Goal: Transaction & Acquisition: Subscribe to service/newsletter

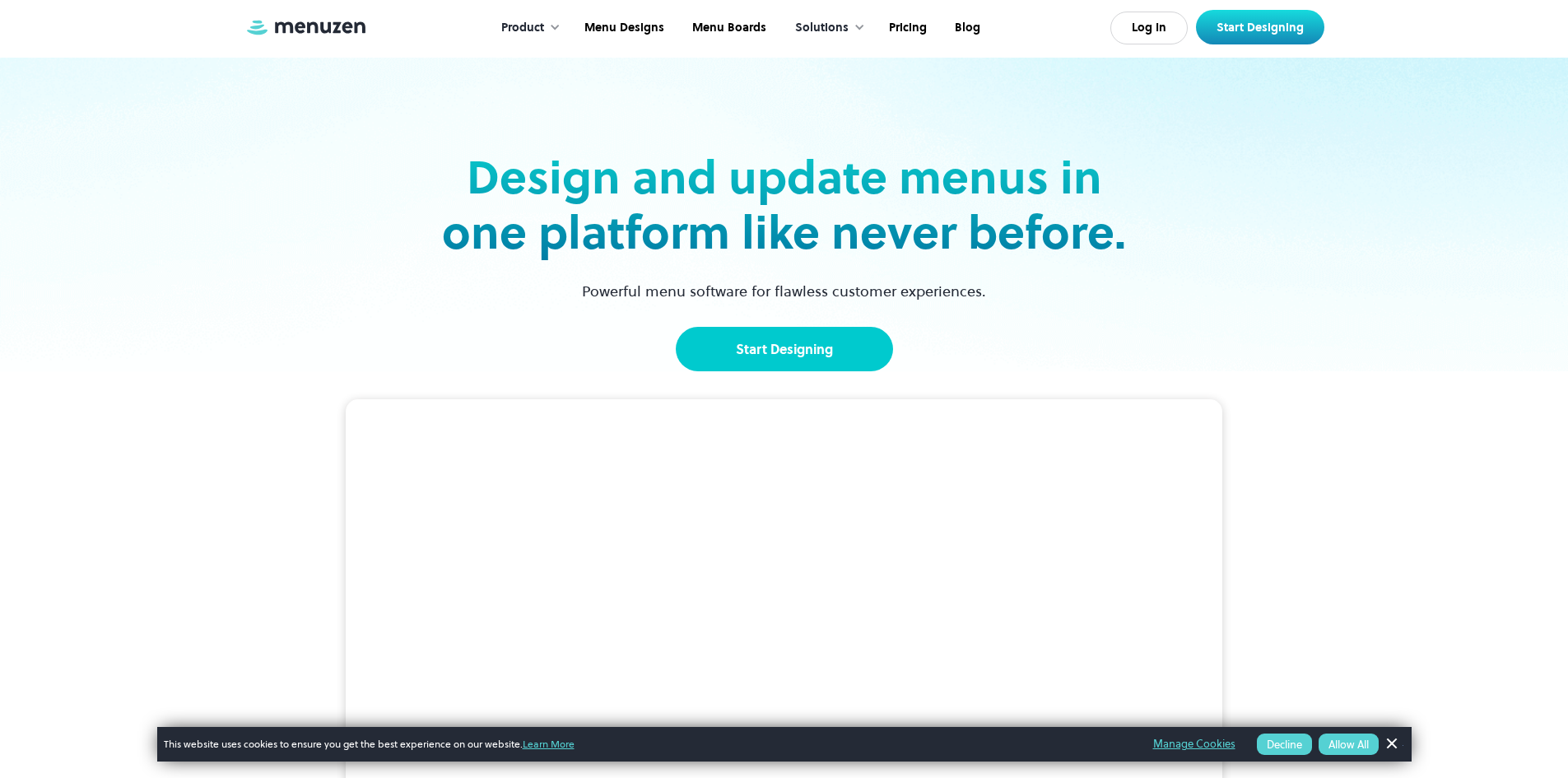
click at [847, 336] on link "Start Designing" at bounding box center [784, 349] width 217 height 45
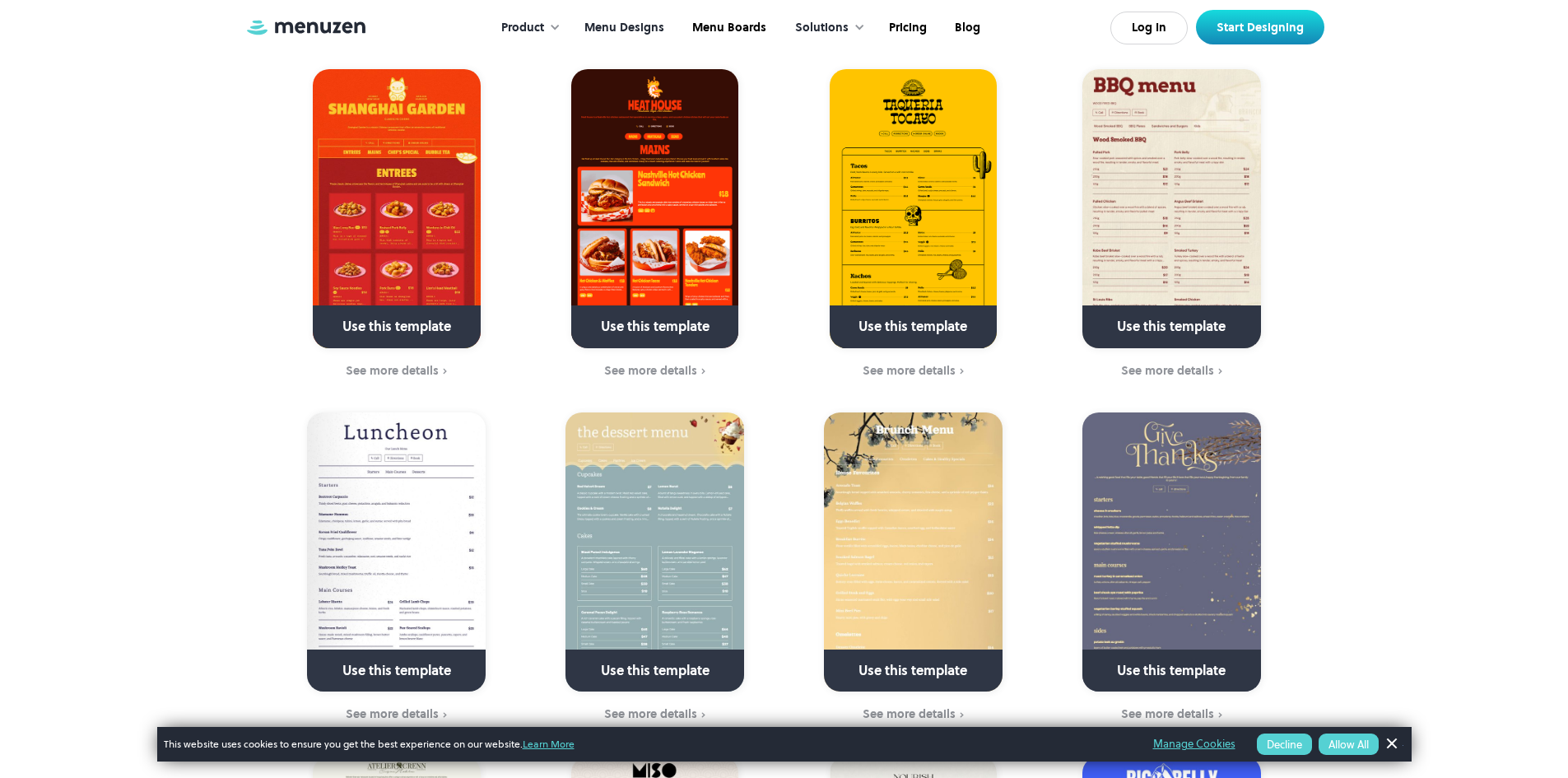
scroll to position [494, 0]
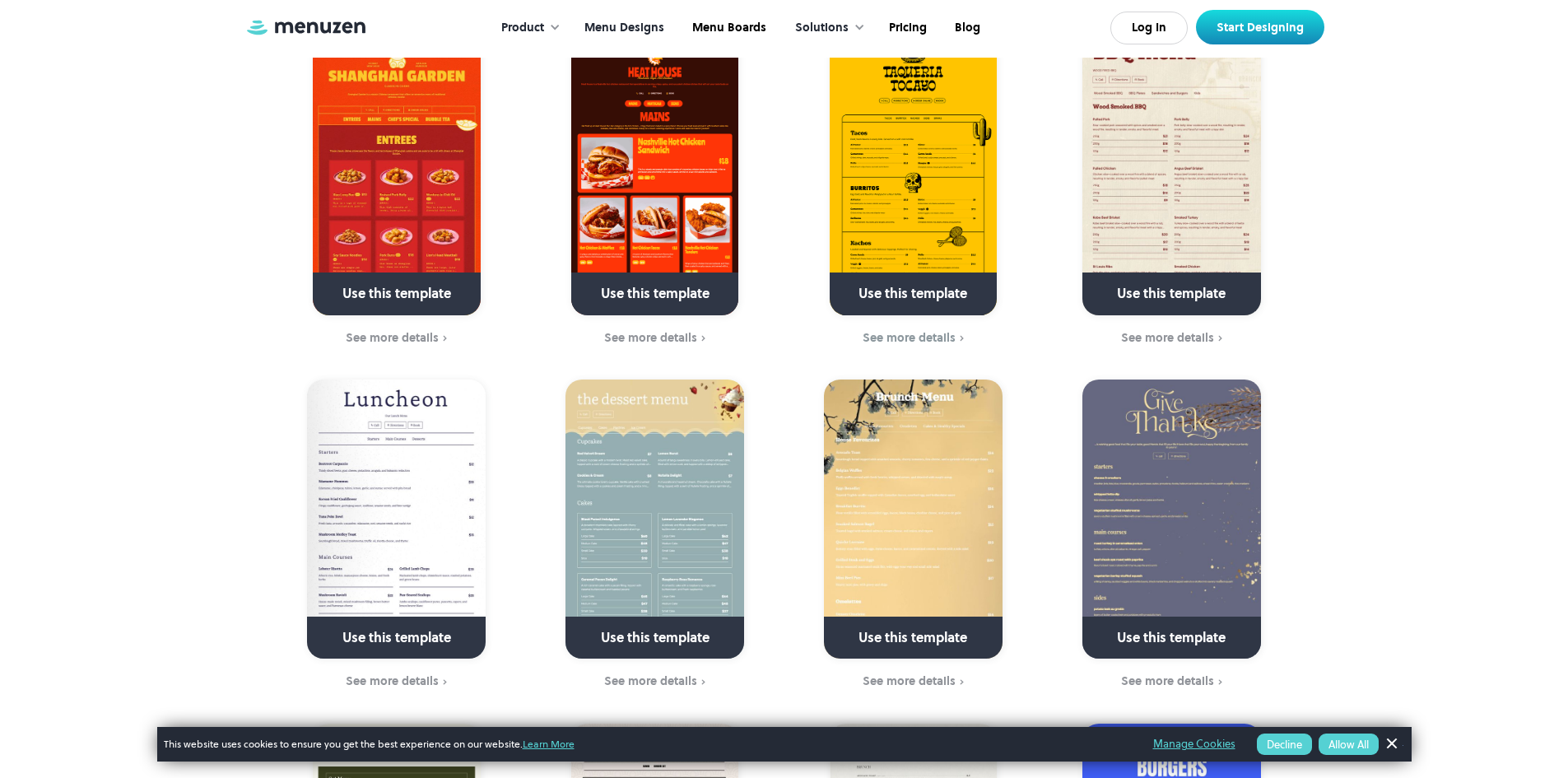
click at [959, 280] on link at bounding box center [913, 301] width 238 height 42
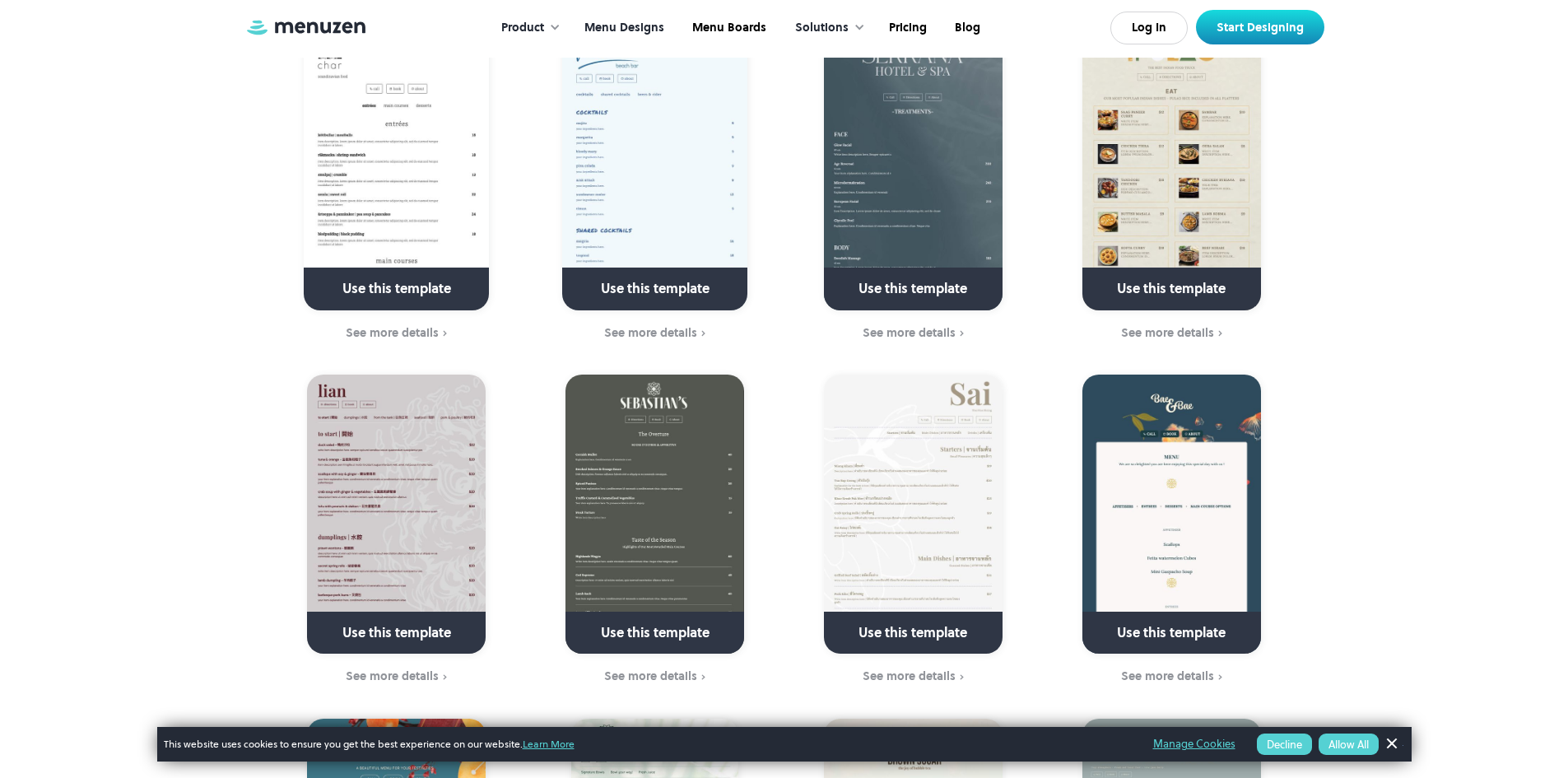
scroll to position [2963, 0]
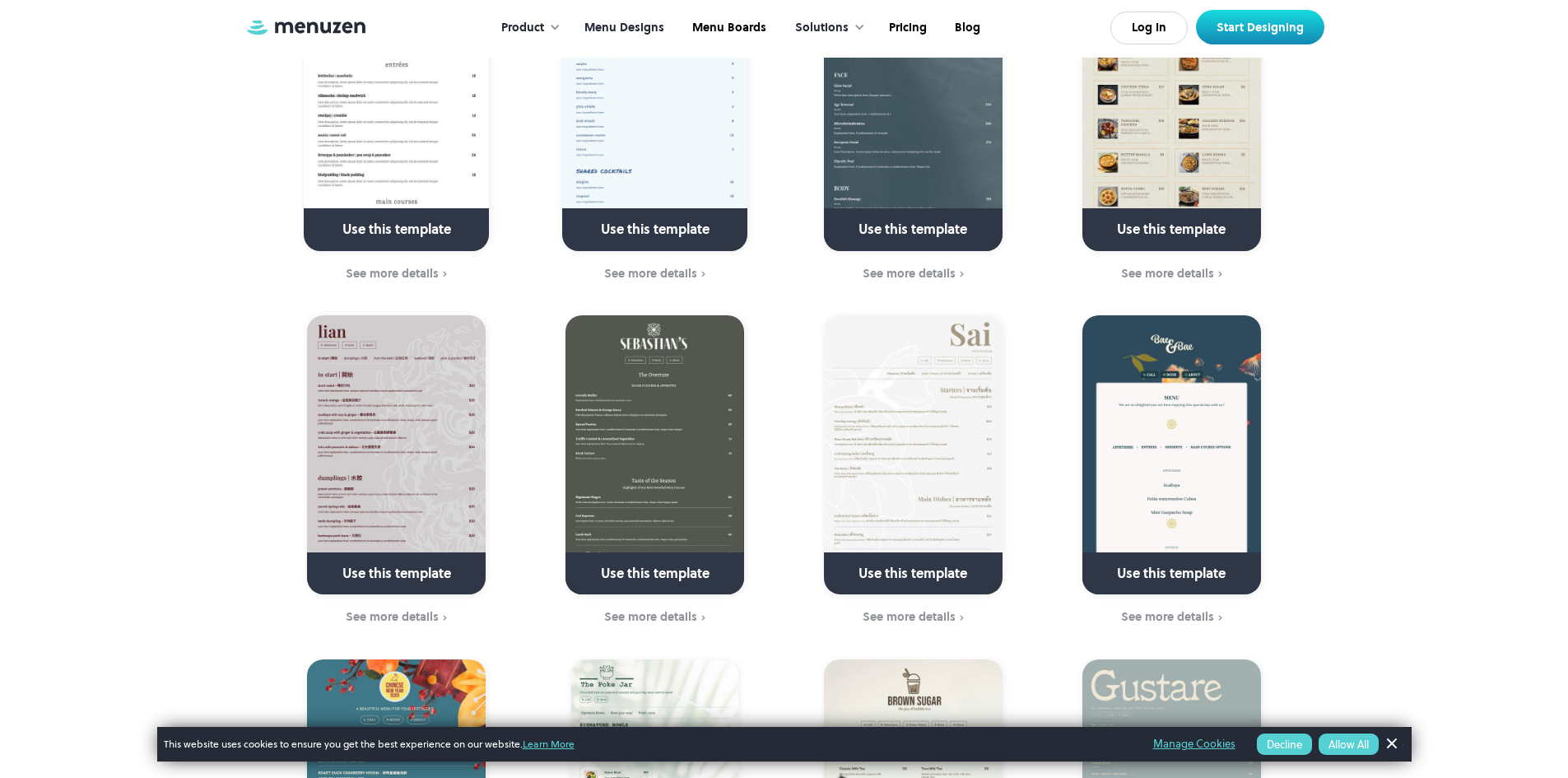
click at [1328, 741] on button "Allow All" at bounding box center [1348, 744] width 60 height 21
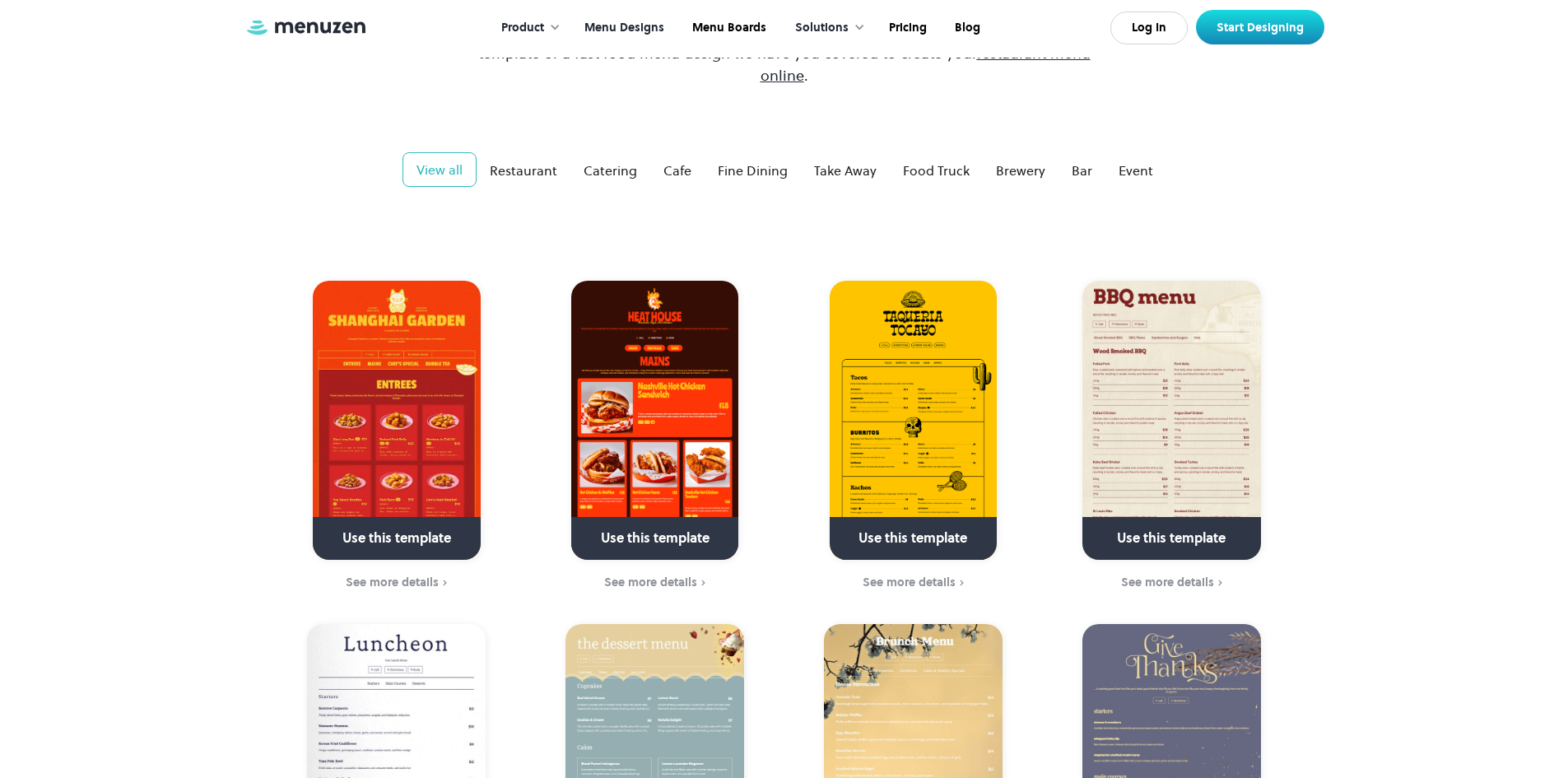
scroll to position [247, 0]
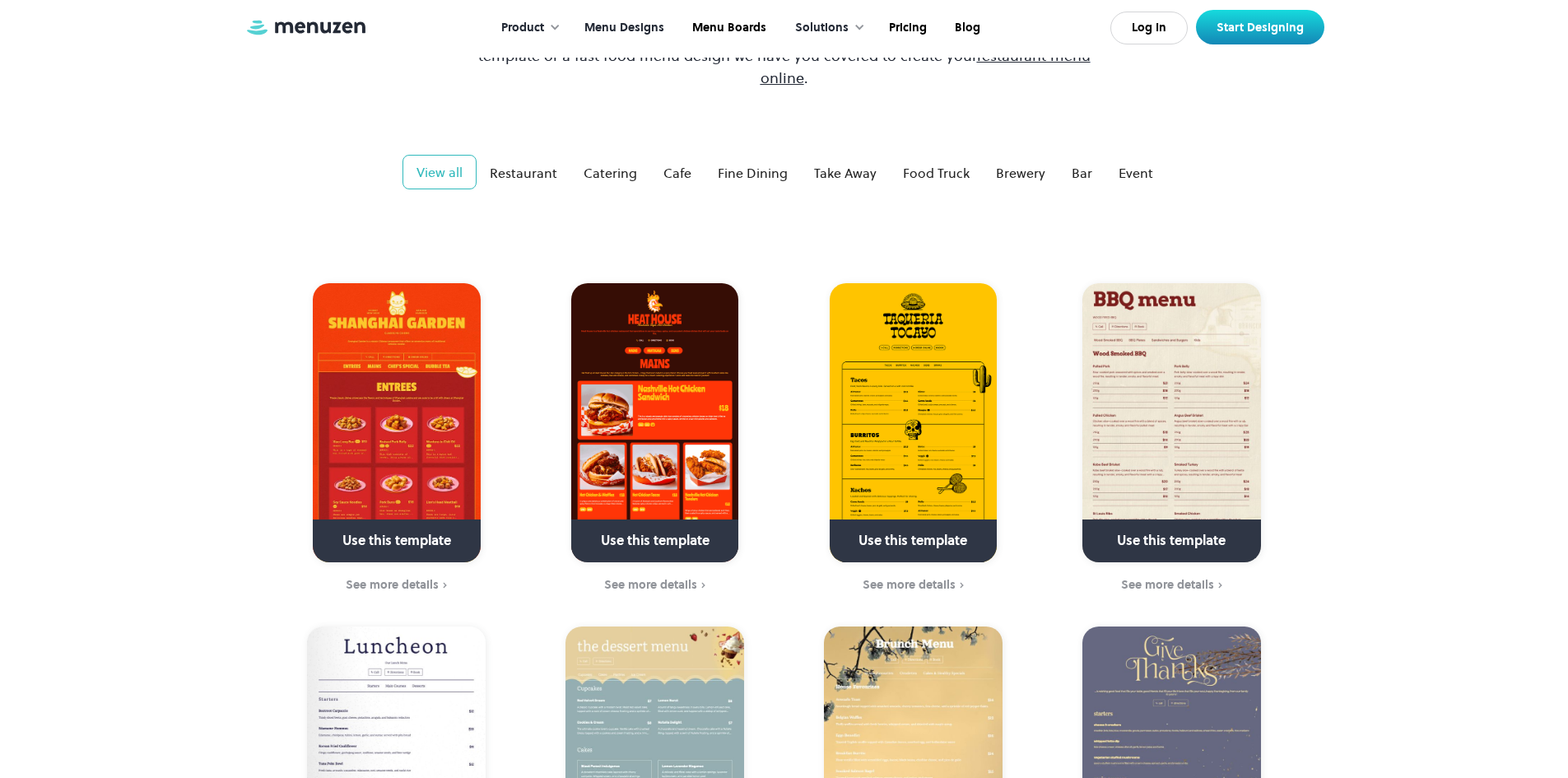
click at [917, 352] on img at bounding box center [913, 422] width 167 height 279
click at [538, 163] on div "Restaurant" at bounding box center [523, 172] width 68 height 19
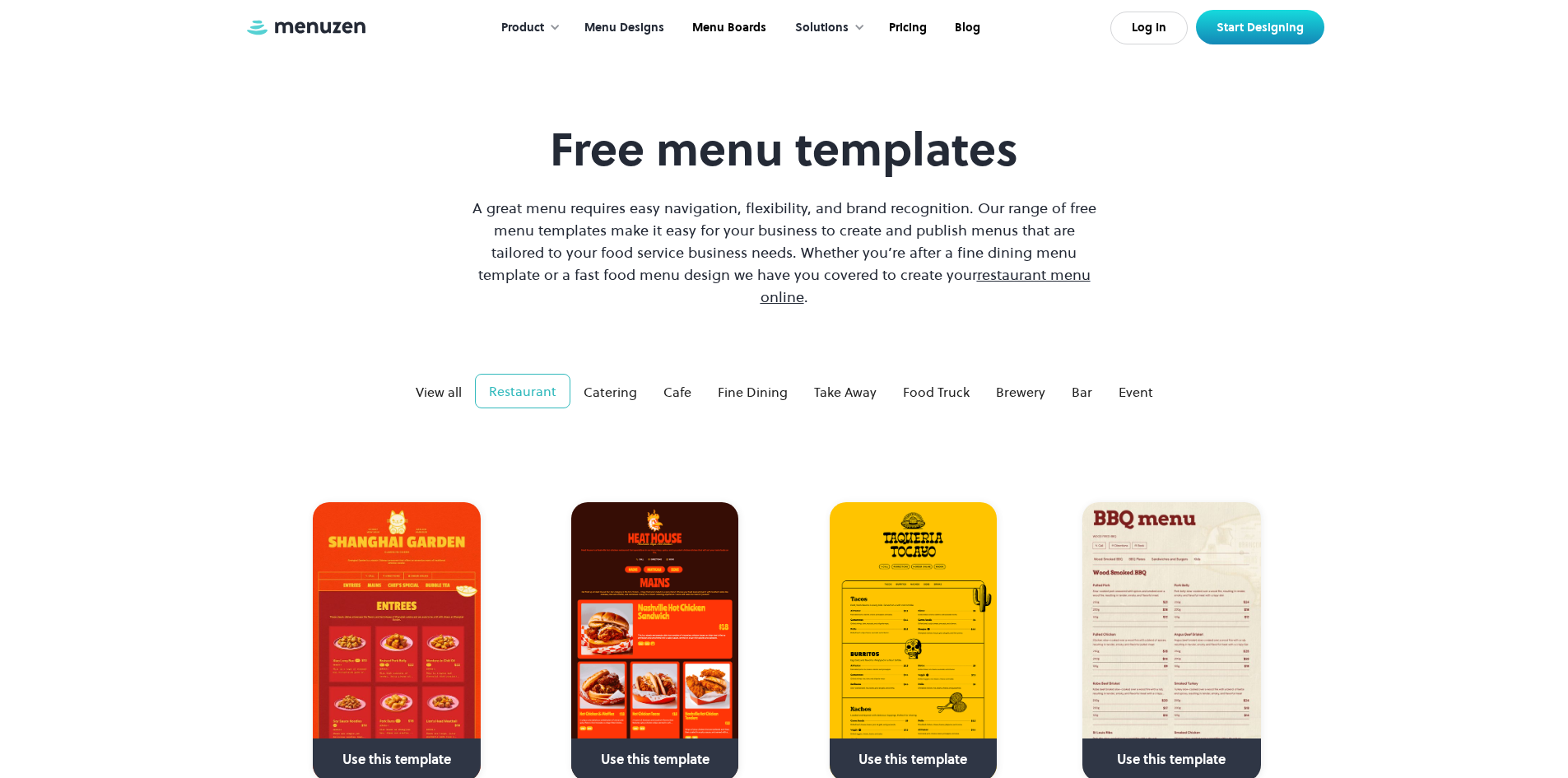
scroll to position [0, 0]
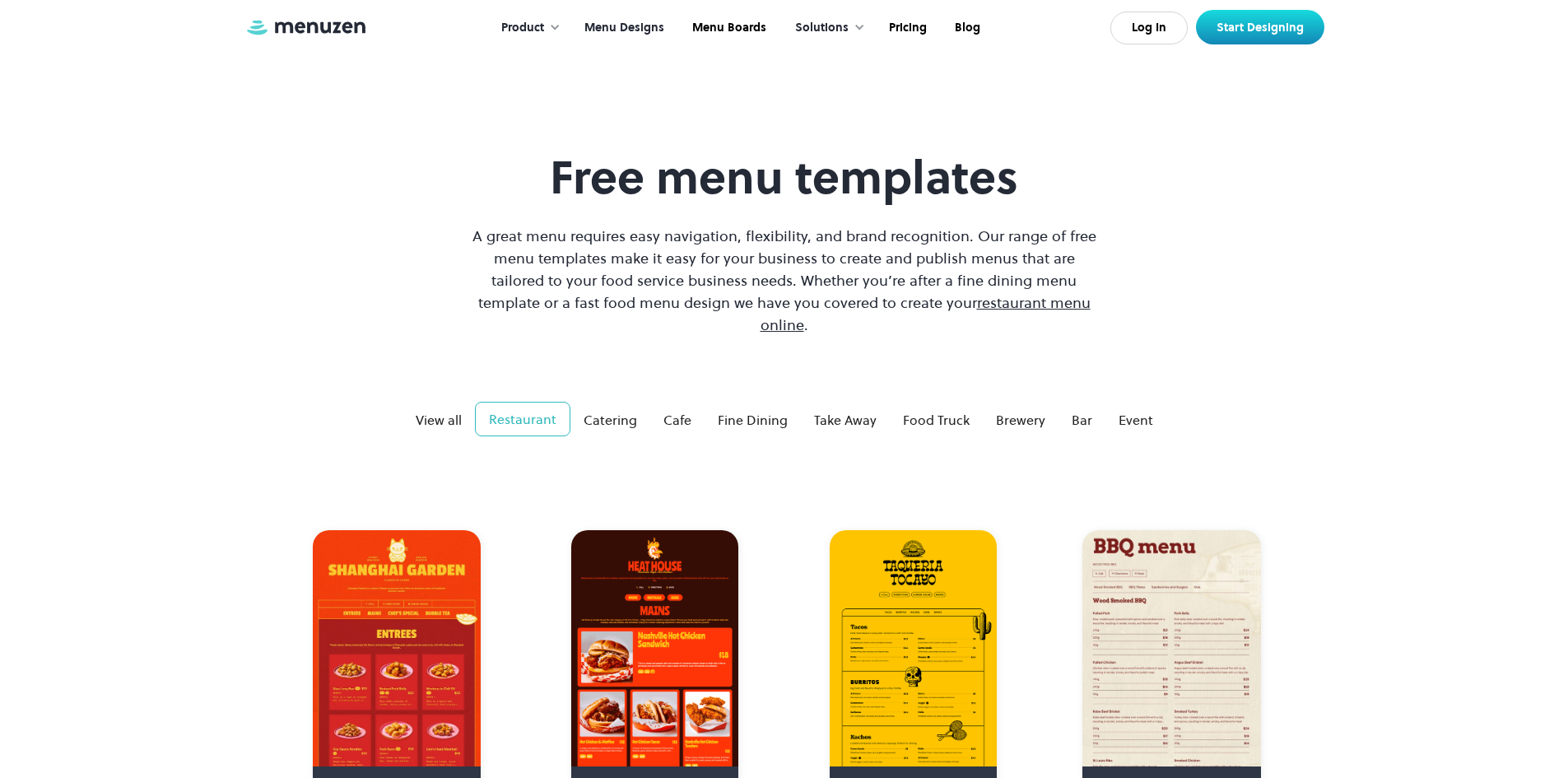
click at [638, 32] on link "Menu Designs" at bounding box center [622, 28] width 108 height 51
click at [916, 28] on link "Pricing" at bounding box center [905, 28] width 66 height 51
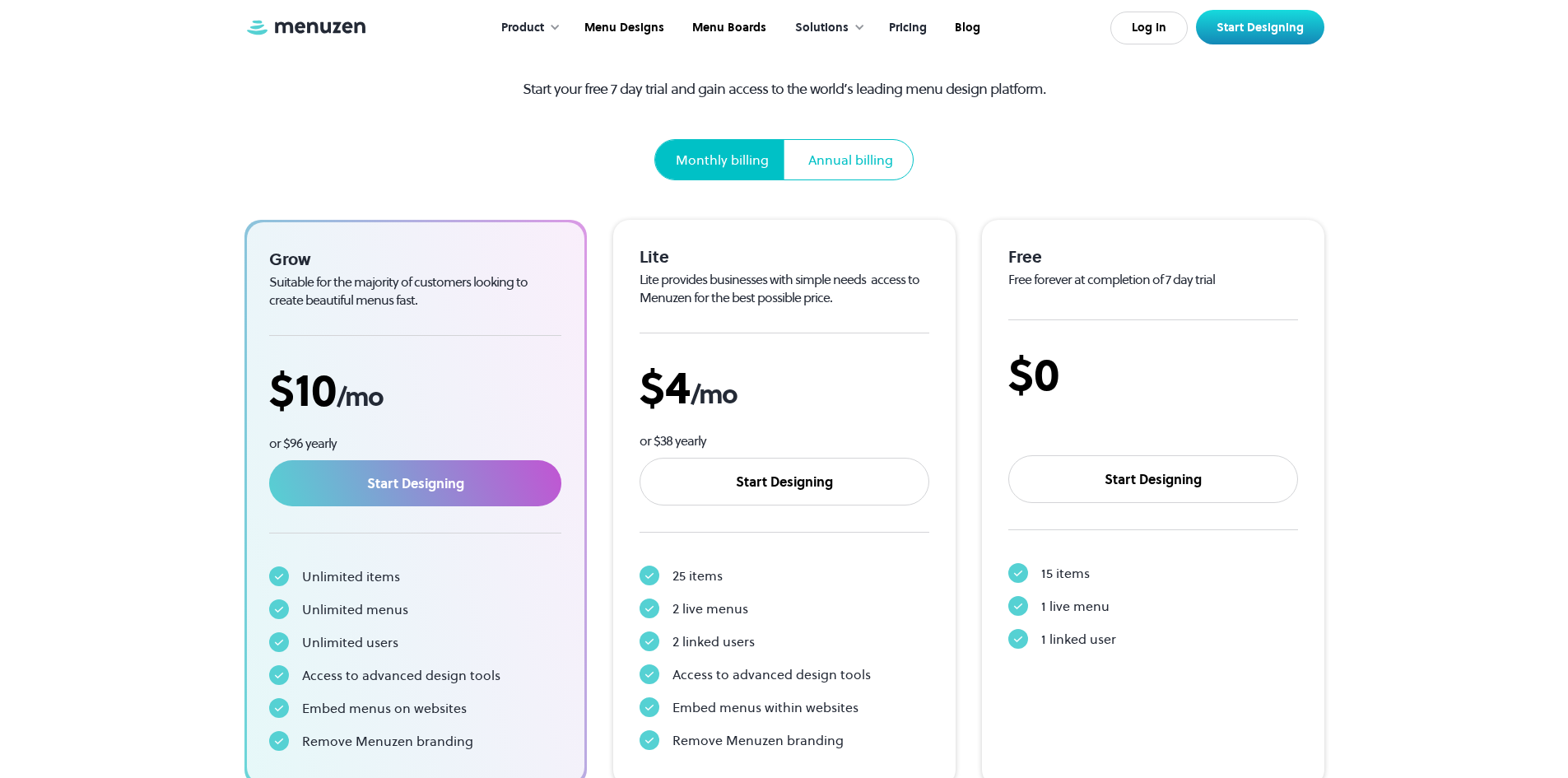
scroll to position [247, 0]
